Goal: Use online tool/utility

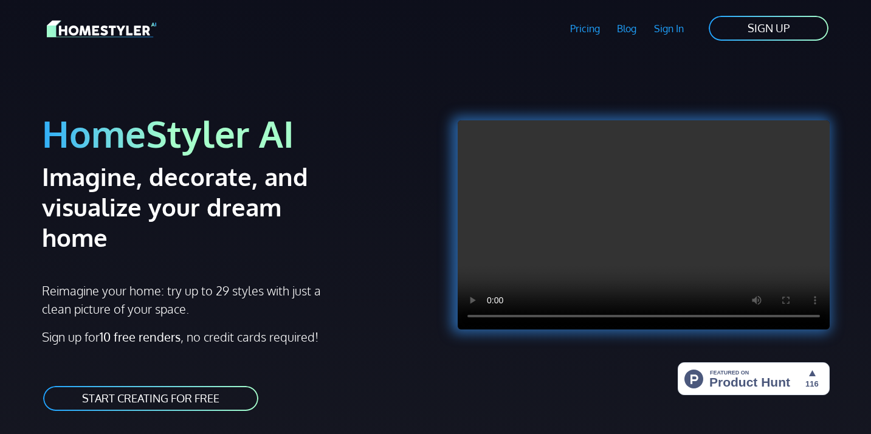
click at [117, 385] on link "START CREATING FOR FREE" at bounding box center [151, 398] width 218 height 27
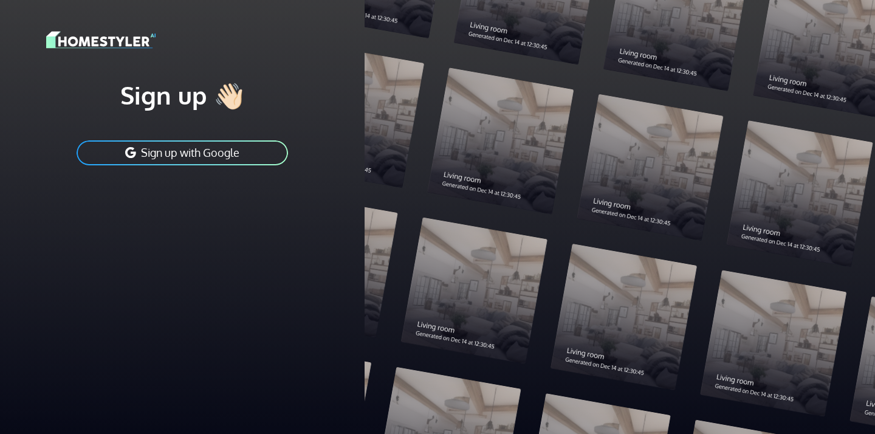
click at [236, 154] on button "Sign up with Google" at bounding box center [182, 152] width 214 height 27
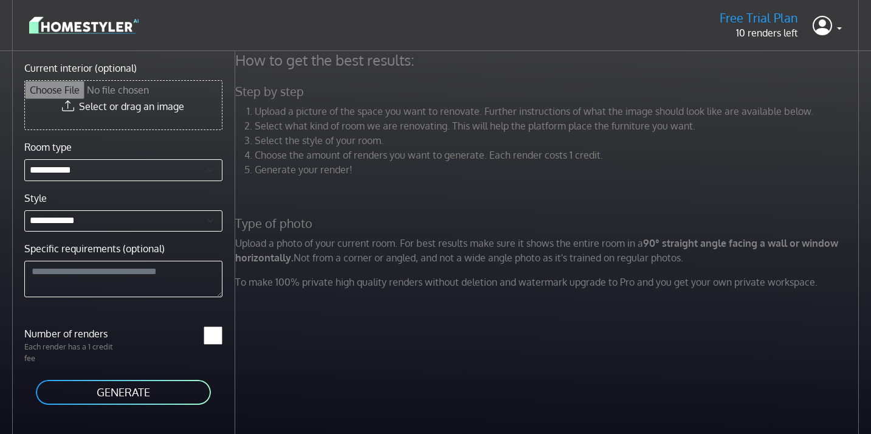
click at [151, 105] on input "Current interior (optional)" at bounding box center [123, 105] width 197 height 49
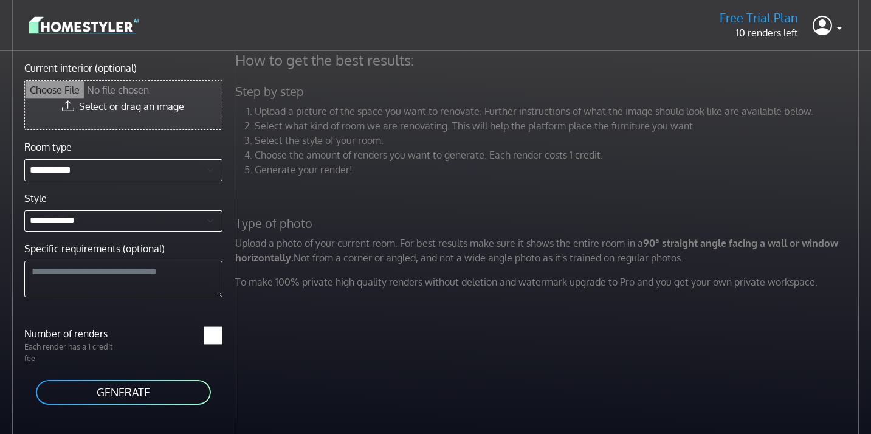
type input "**********"
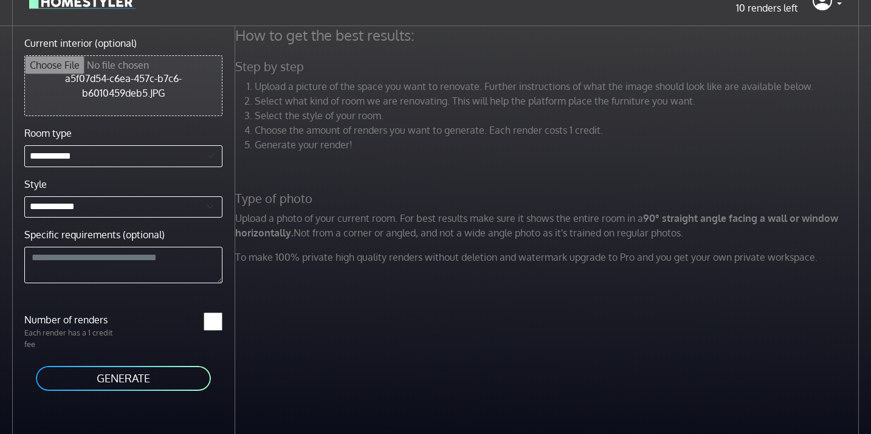
scroll to position [38, 0]
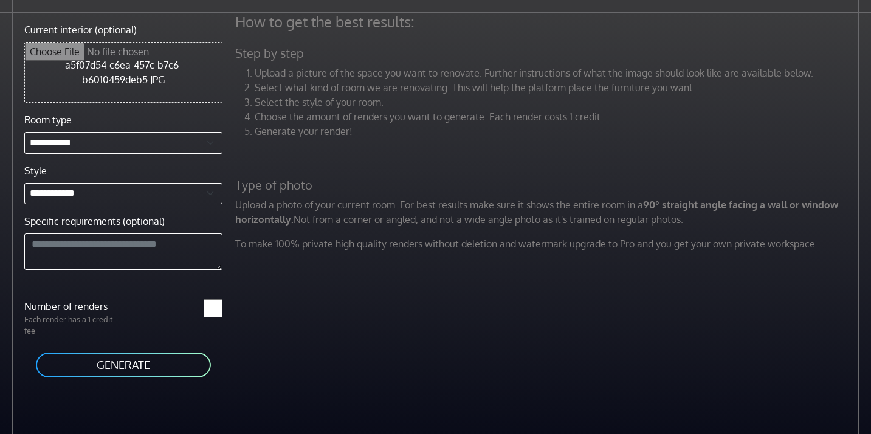
click at [149, 365] on button "GENERATE" at bounding box center [123, 364] width 177 height 27
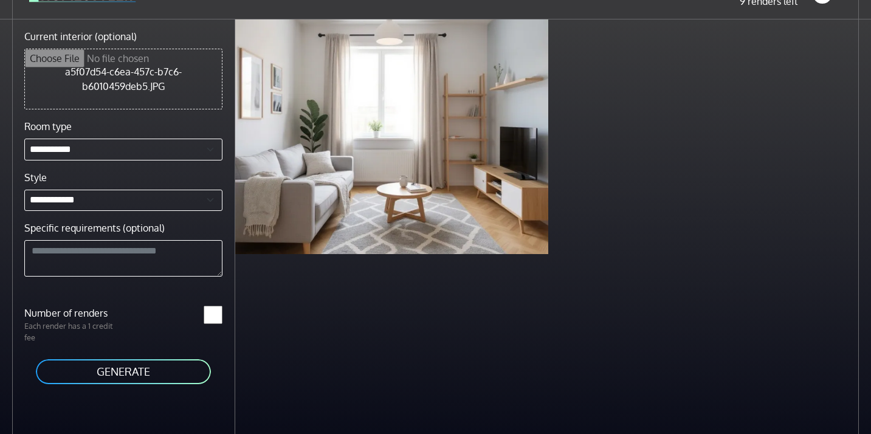
scroll to position [51, 0]
